Goal: Find specific page/section: Find specific page/section

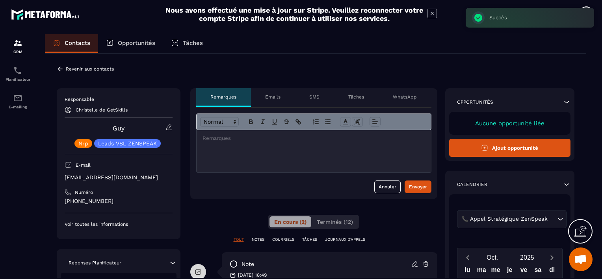
click at [79, 66] on p "Revenir aux contacts" at bounding box center [90, 69] width 48 height 6
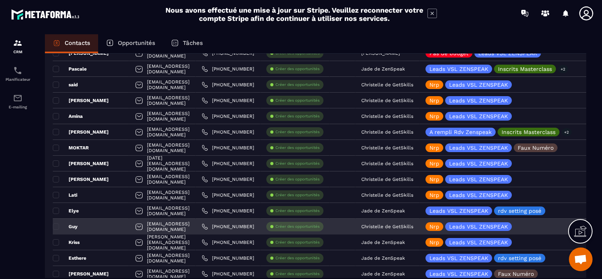
scroll to position [788, 0]
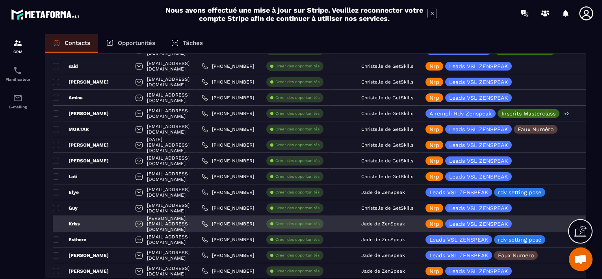
click at [405, 223] on p "Jade de ZenSpeak" at bounding box center [383, 224] width 44 height 6
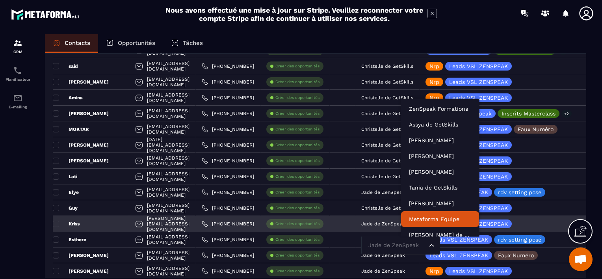
scroll to position [6, 0]
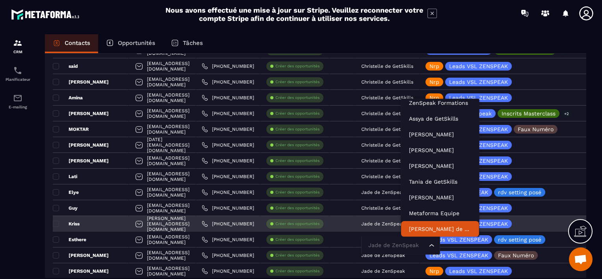
click at [419, 247] on input "Search for option" at bounding box center [396, 245] width 61 height 9
type input "***"
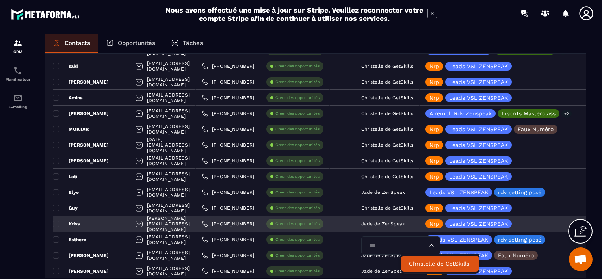
scroll to position [0, 0]
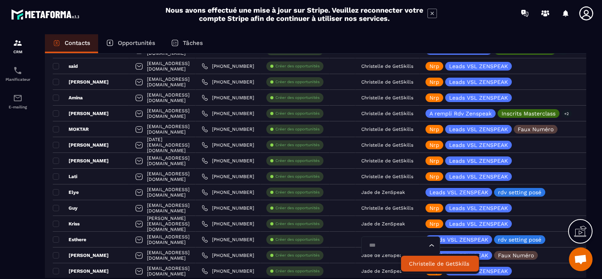
click at [418, 263] on p "Christelle de GetSkills" at bounding box center [440, 264] width 62 height 8
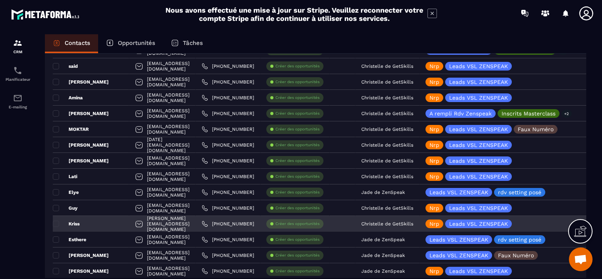
click at [95, 222] on div "Kriss" at bounding box center [91, 224] width 76 height 16
